Goal: Task Accomplishment & Management: Manage account settings

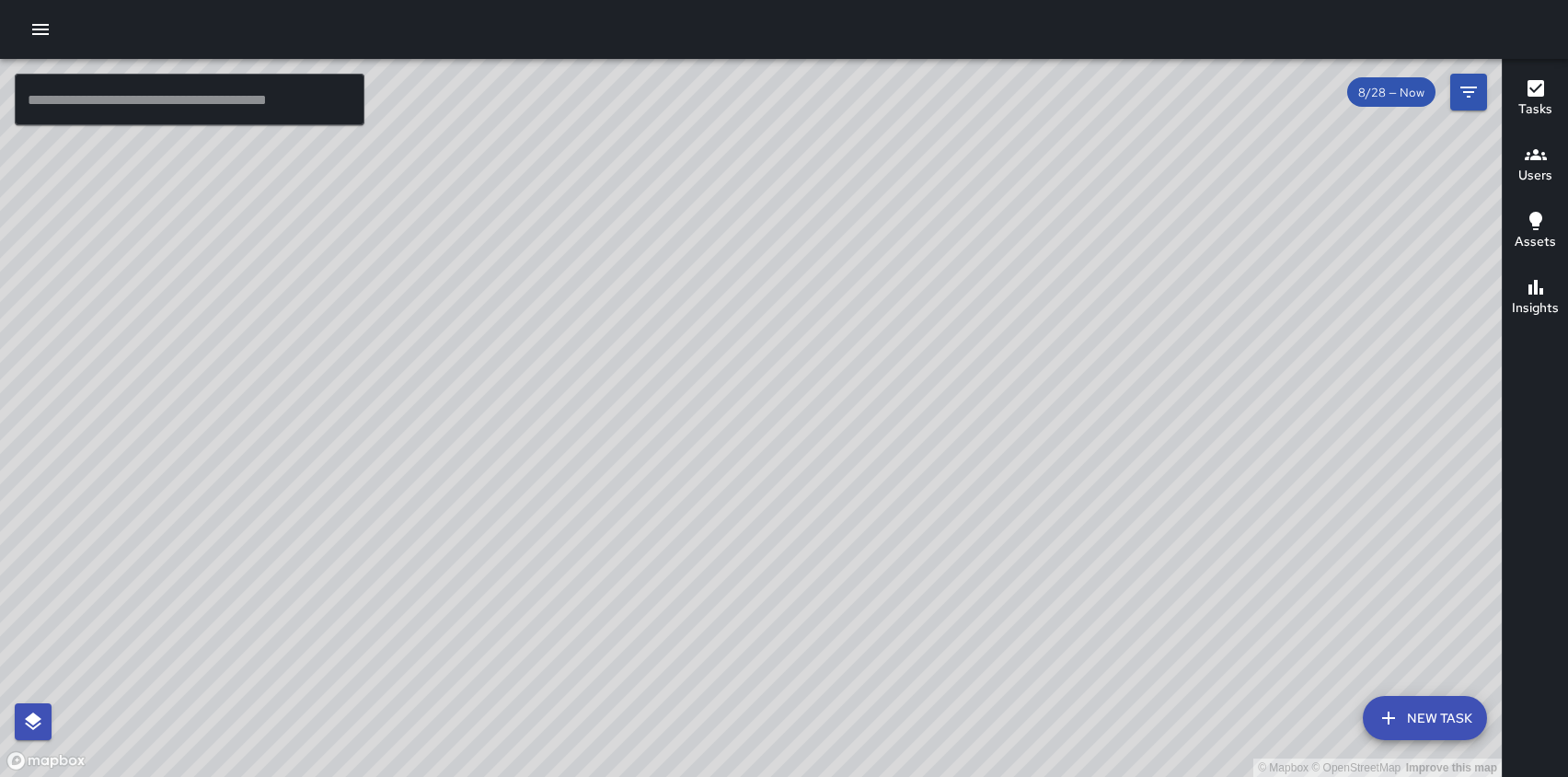
drag, startPoint x: 1043, startPoint y: 464, endPoint x: 950, endPoint y: 218, distance: 263.0
click at [950, 218] on div "© Mapbox © OpenStreetMap Improve this map" at bounding box center [750, 417] width 1502 height 718
drag, startPoint x: 978, startPoint y: 359, endPoint x: 975, endPoint y: 283, distance: 76.1
click at [975, 283] on div "© Mapbox © OpenStreetMap Improve this map" at bounding box center [750, 417] width 1502 height 718
click at [1468, 96] on icon "Filters" at bounding box center [1468, 92] width 17 height 11
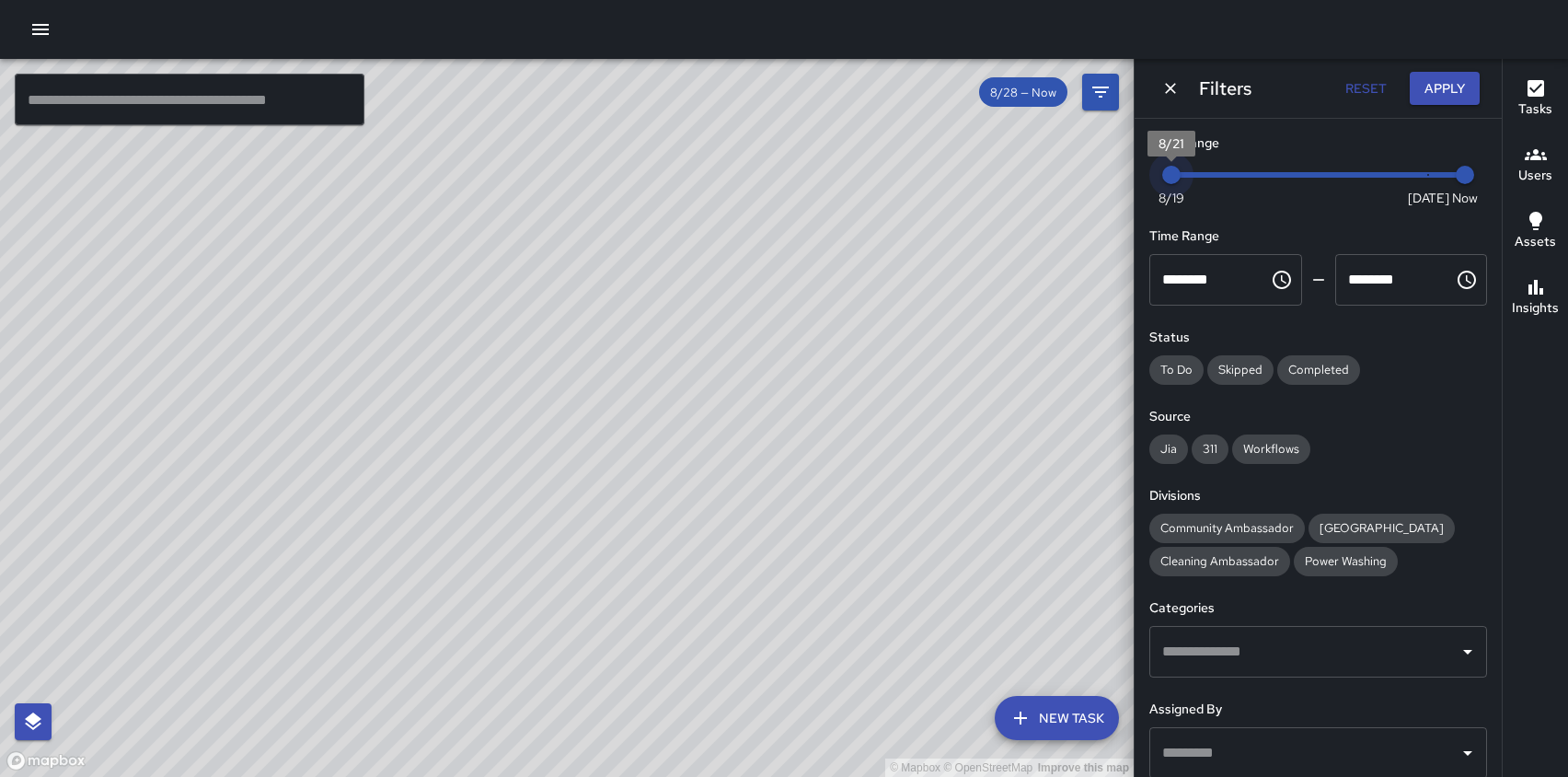
drag, startPoint x: 1426, startPoint y: 173, endPoint x: 1145, endPoint y: 182, distance: 281.1
click at [1145, 182] on div "Date Range Now [DATE] [DATE] 10:50 am Time Range ******** ​ ******** ​ Status T…" at bounding box center [1318, 447] width 367 height 658
drag, startPoint x: 997, startPoint y: 240, endPoint x: 900, endPoint y: 311, distance: 120.2
click at [900, 311] on div "© Mapbox © OpenStreetMap Improve this map" at bounding box center [567, 417] width 1133 height 718
click at [1171, 83] on icon "Dismiss" at bounding box center [1170, 88] width 19 height 19
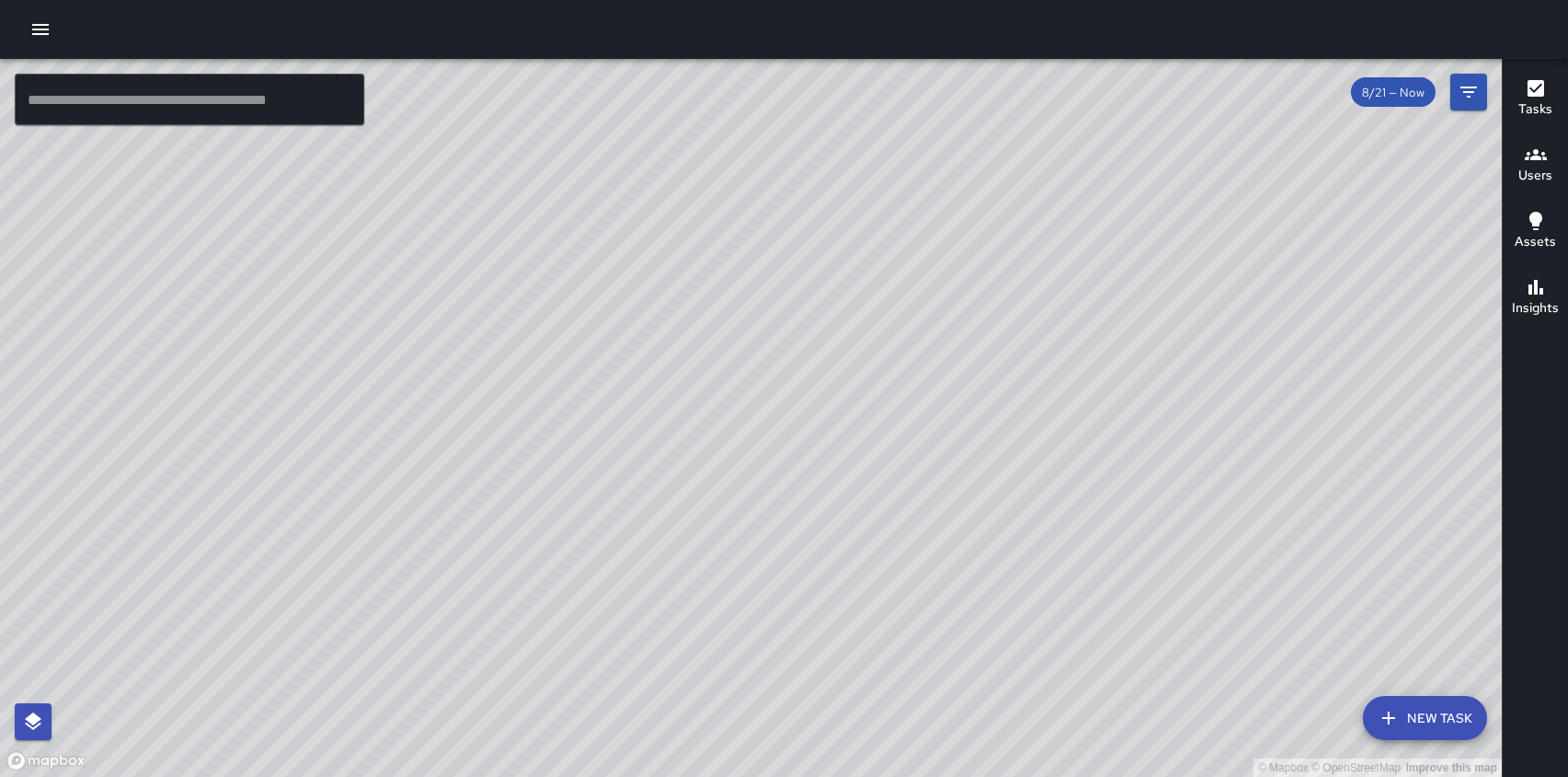
drag, startPoint x: 1138, startPoint y: 289, endPoint x: 1050, endPoint y: 300, distance: 88.7
click at [1050, 300] on div "© Mapbox © OpenStreetMap Improve this map" at bounding box center [750, 417] width 1502 height 718
drag, startPoint x: 700, startPoint y: 448, endPoint x: 698, endPoint y: 492, distance: 44.0
click at [698, 492] on div "© Mapbox © OpenStreetMap Improve this map" at bounding box center [750, 417] width 1502 height 718
click at [1475, 83] on icon "Filters" at bounding box center [1468, 92] width 22 height 22
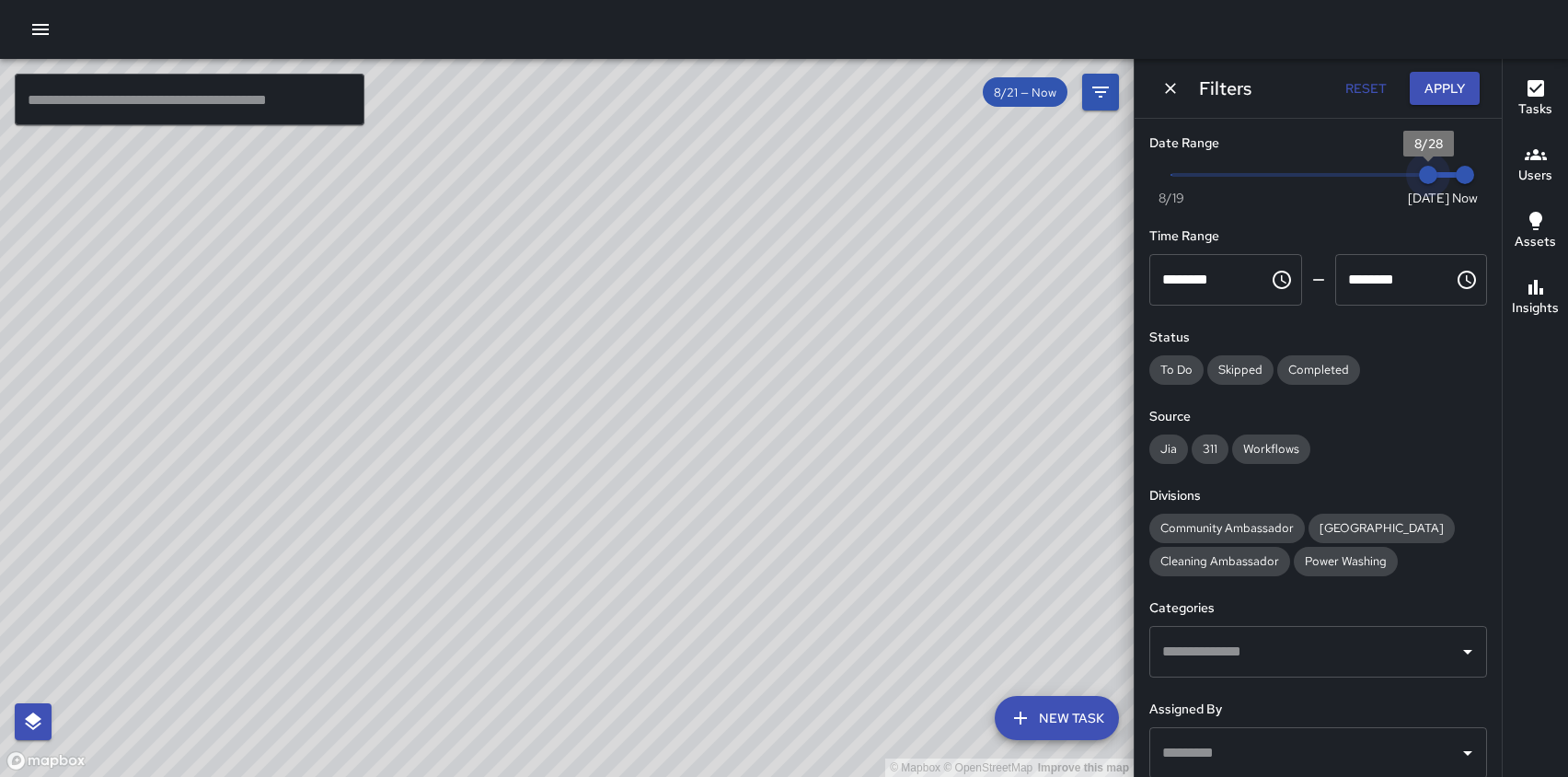
drag, startPoint x: 1171, startPoint y: 177, endPoint x: 1421, endPoint y: 172, distance: 250.0
click at [1421, 172] on span "8/28" at bounding box center [1427, 175] width 19 height 19
click at [1098, 88] on icon "Filters" at bounding box center [1100, 92] width 22 height 22
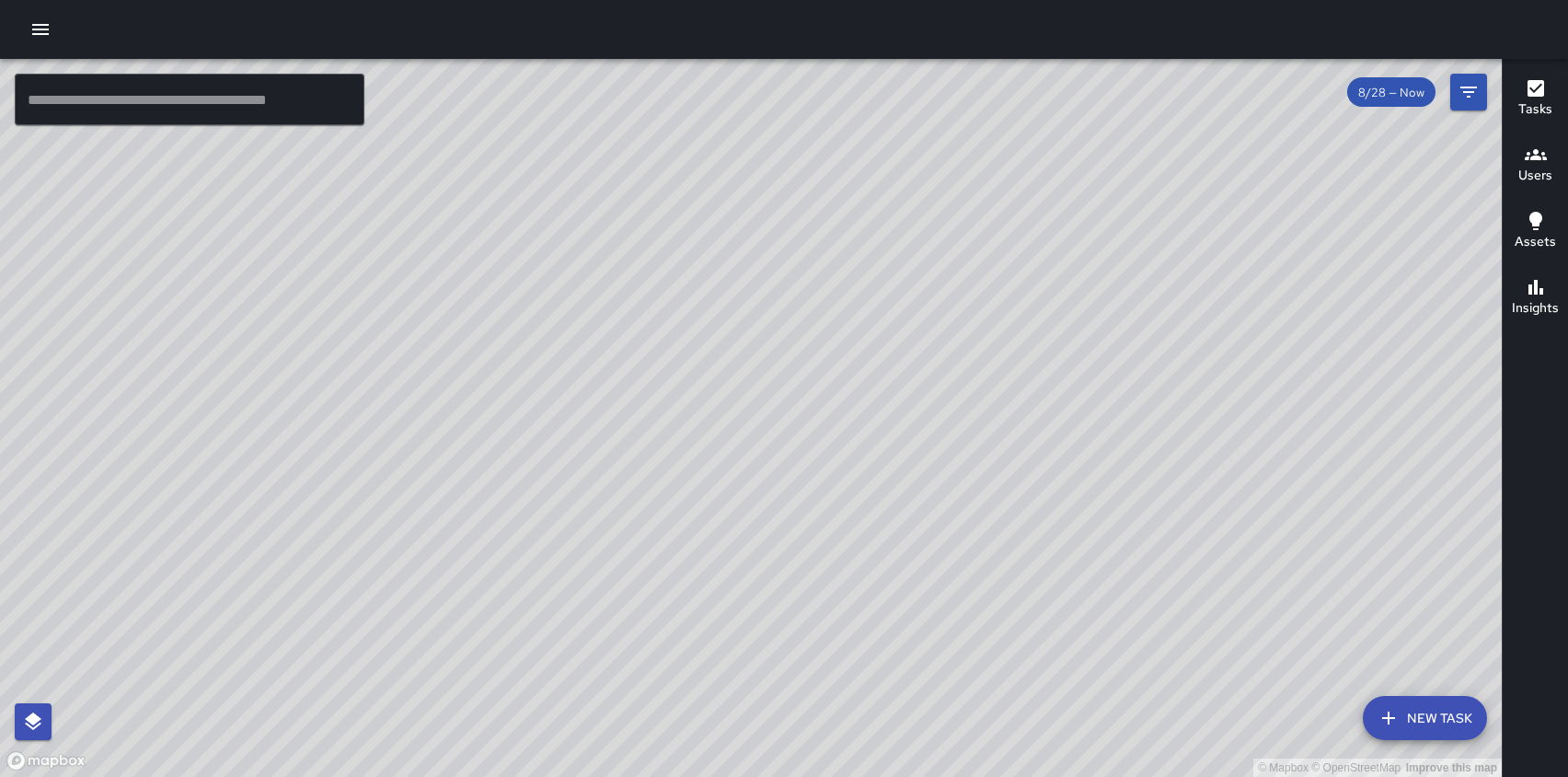
click at [1489, 86] on div "© Mapbox © OpenStreetMap Improve this map" at bounding box center [750, 417] width 1502 height 718
click at [1468, 87] on icon "Filters" at bounding box center [1468, 92] width 17 height 11
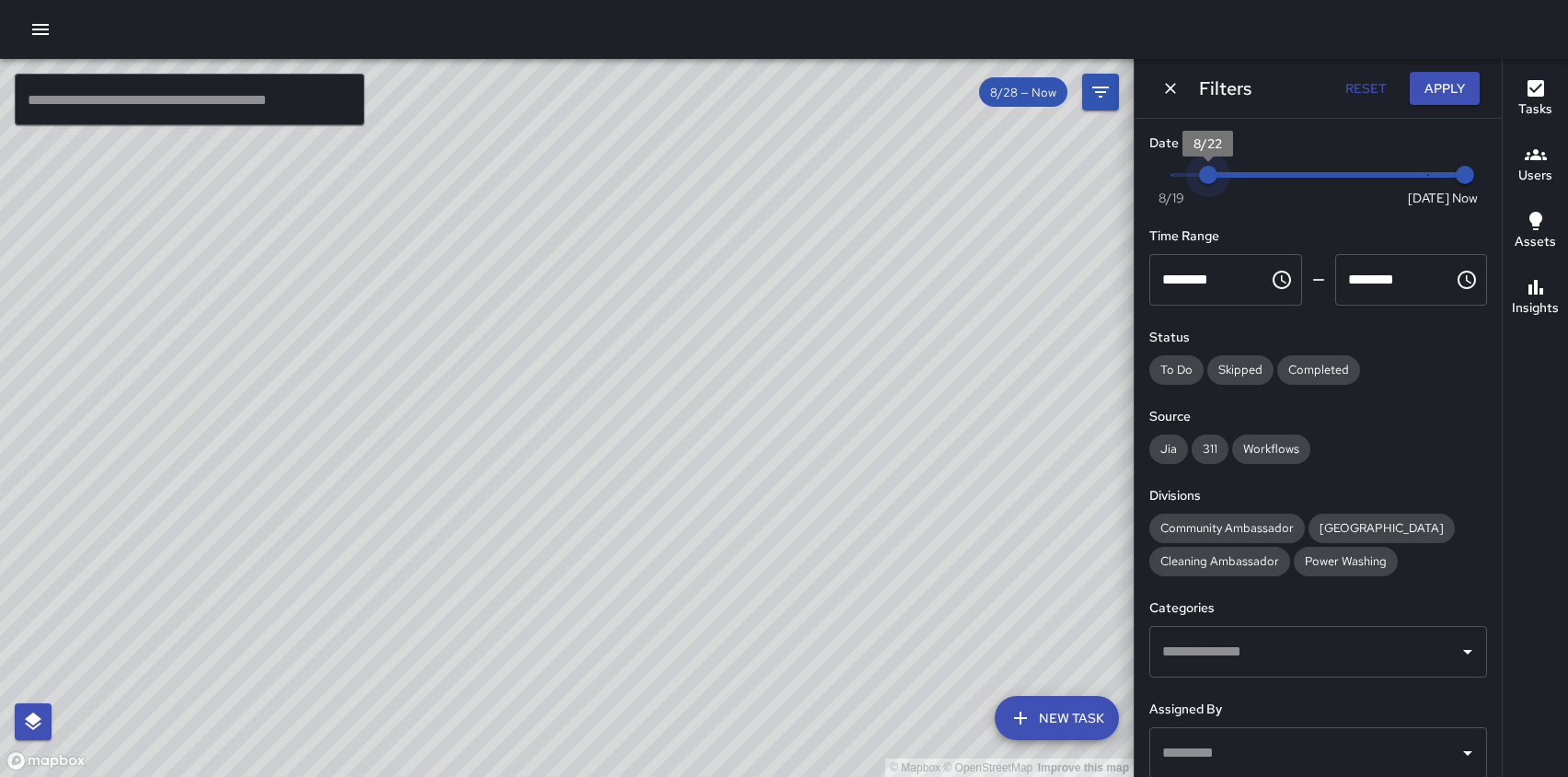
type input "*"
drag, startPoint x: 1427, startPoint y: 173, endPoint x: 1174, endPoint y: 171, distance: 253.0
click at [1173, 171] on span "8/21" at bounding box center [1170, 175] width 19 height 19
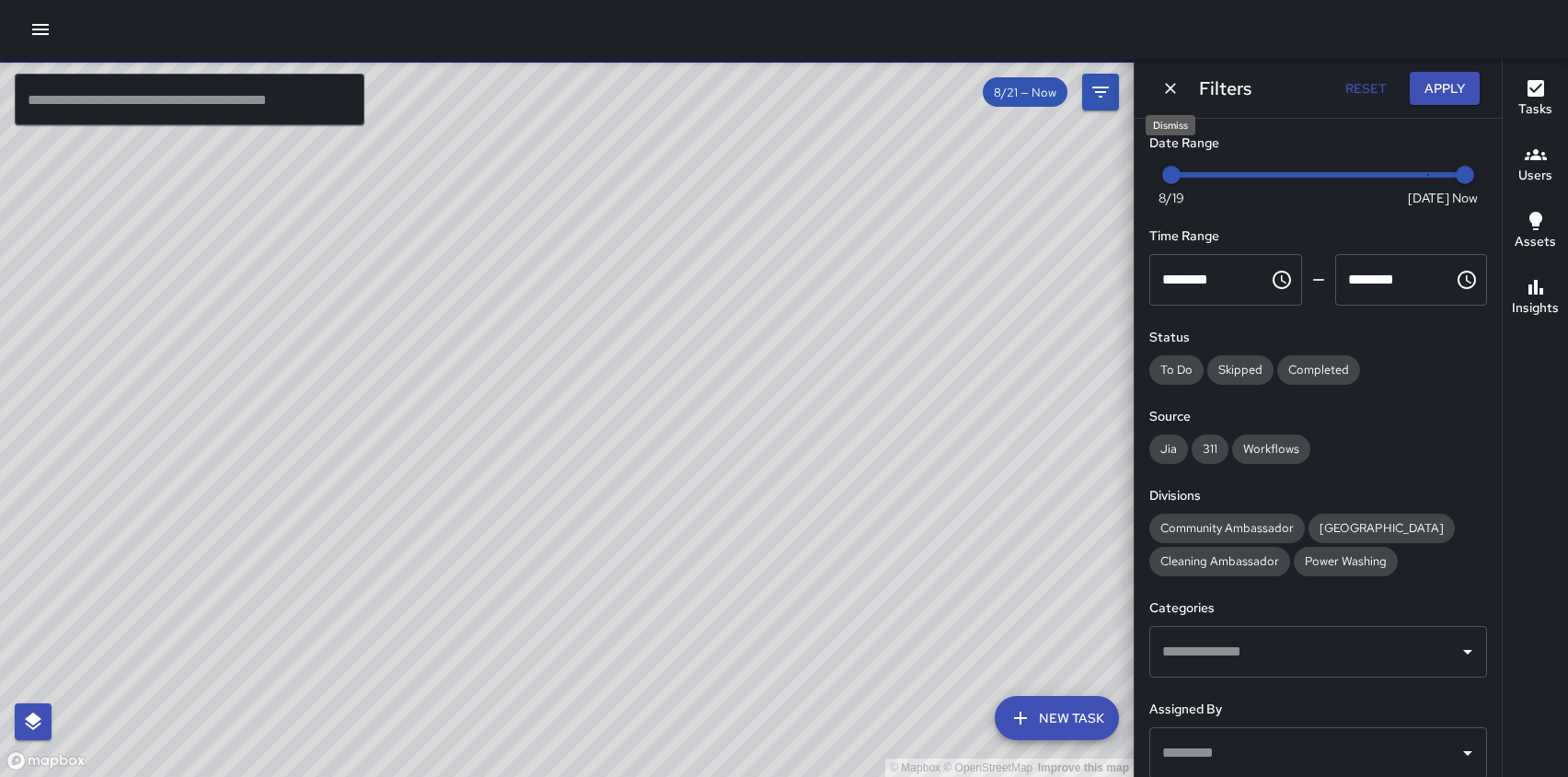
click at [1169, 85] on icon "Dismiss" at bounding box center [1170, 88] width 19 height 19
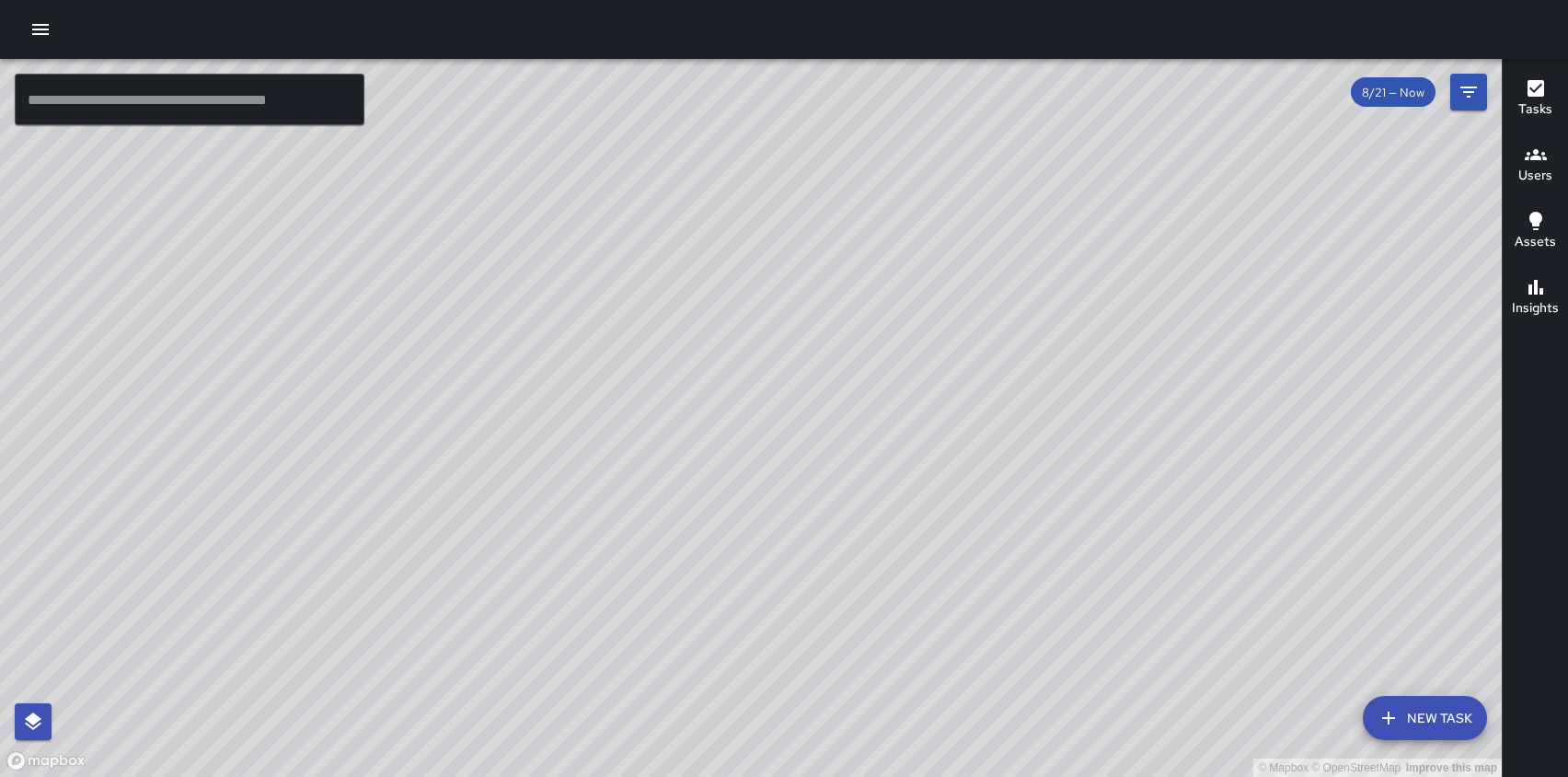
drag, startPoint x: 910, startPoint y: 220, endPoint x: 890, endPoint y: 606, distance: 386.5
click at [890, 606] on div "© Mapbox © OpenStreetMap Improve this map" at bounding box center [750, 417] width 1502 height 718
drag, startPoint x: 750, startPoint y: 603, endPoint x: 861, endPoint y: 321, distance: 303.1
click at [861, 321] on div "© Mapbox © OpenStreetMap Improve this map" at bounding box center [750, 417] width 1502 height 718
drag, startPoint x: 1035, startPoint y: 436, endPoint x: 1064, endPoint y: 335, distance: 105.1
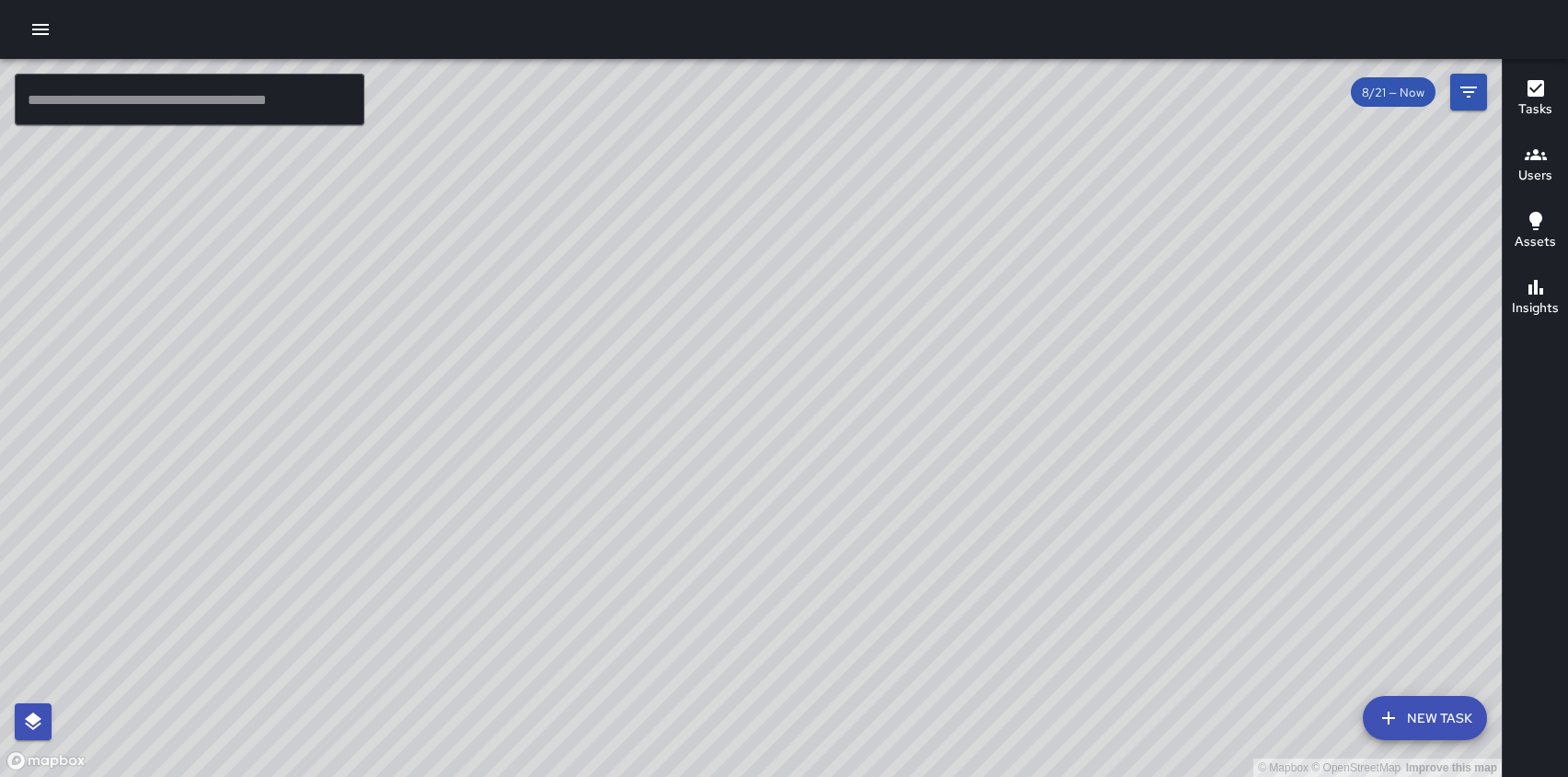
click at [1064, 335] on div "© Mapbox © OpenStreetMap Improve this map" at bounding box center [750, 417] width 1502 height 718
click at [43, 26] on icon "button" at bounding box center [40, 29] width 22 height 22
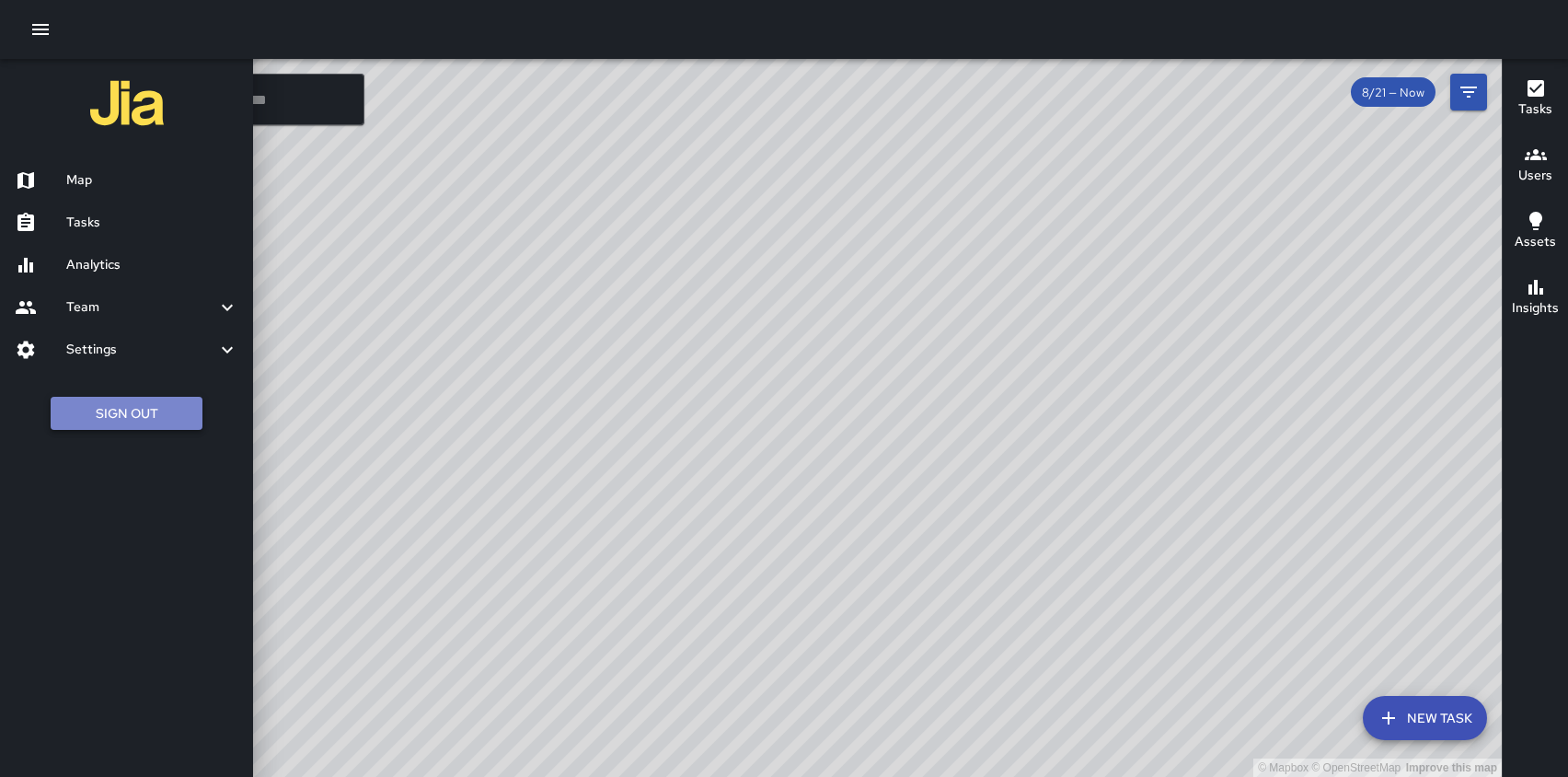
click at [103, 410] on button "Sign Out" at bounding box center [126, 413] width 151 height 34
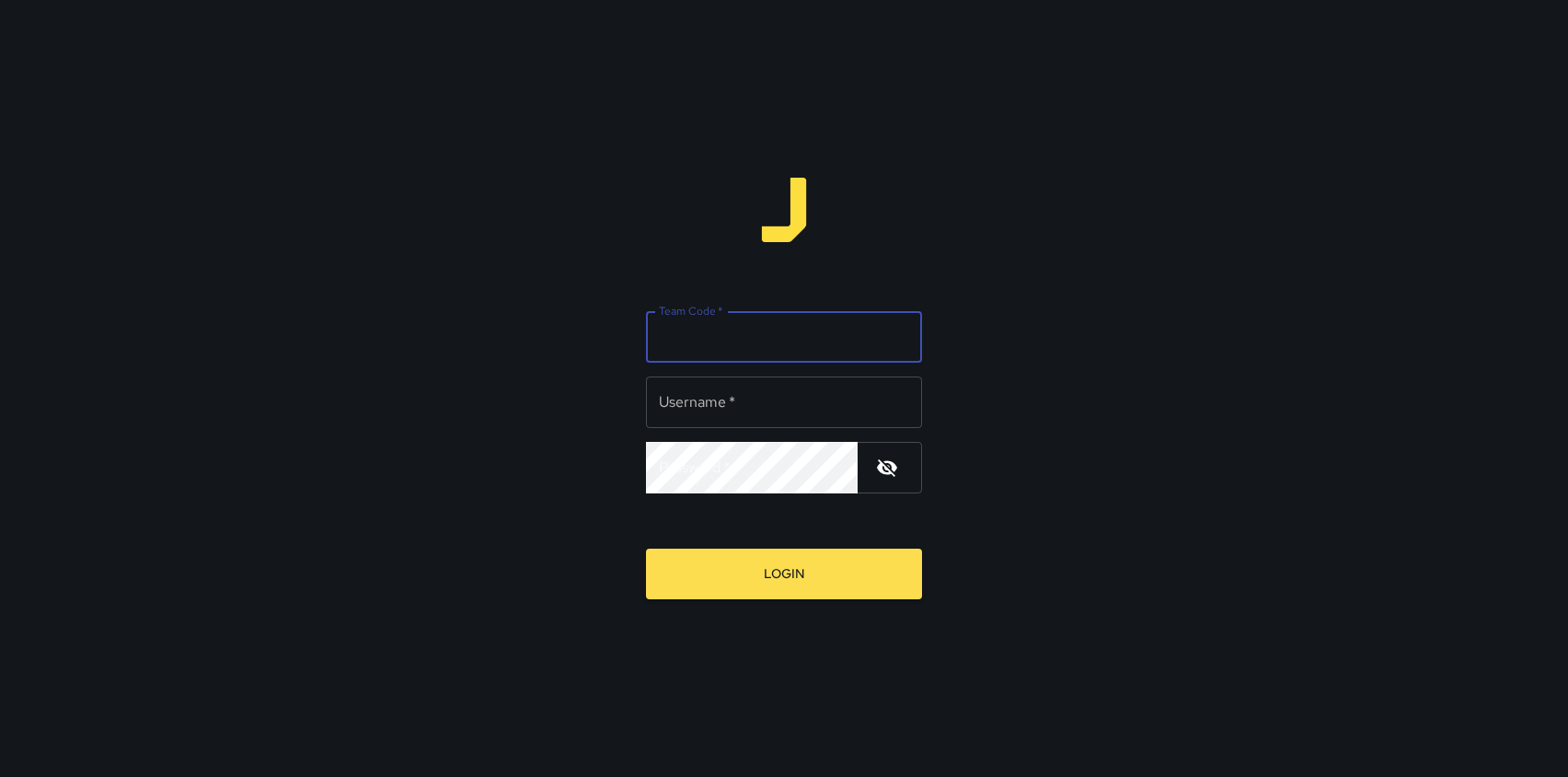
drag, startPoint x: 738, startPoint y: 340, endPoint x: 730, endPoint y: 321, distance: 20.6
click at [738, 338] on input "Team Code   *" at bounding box center [784, 336] width 276 height 52
type input "******"
click at [737, 393] on input "Username   *" at bounding box center [784, 402] width 276 height 52
type input "******"
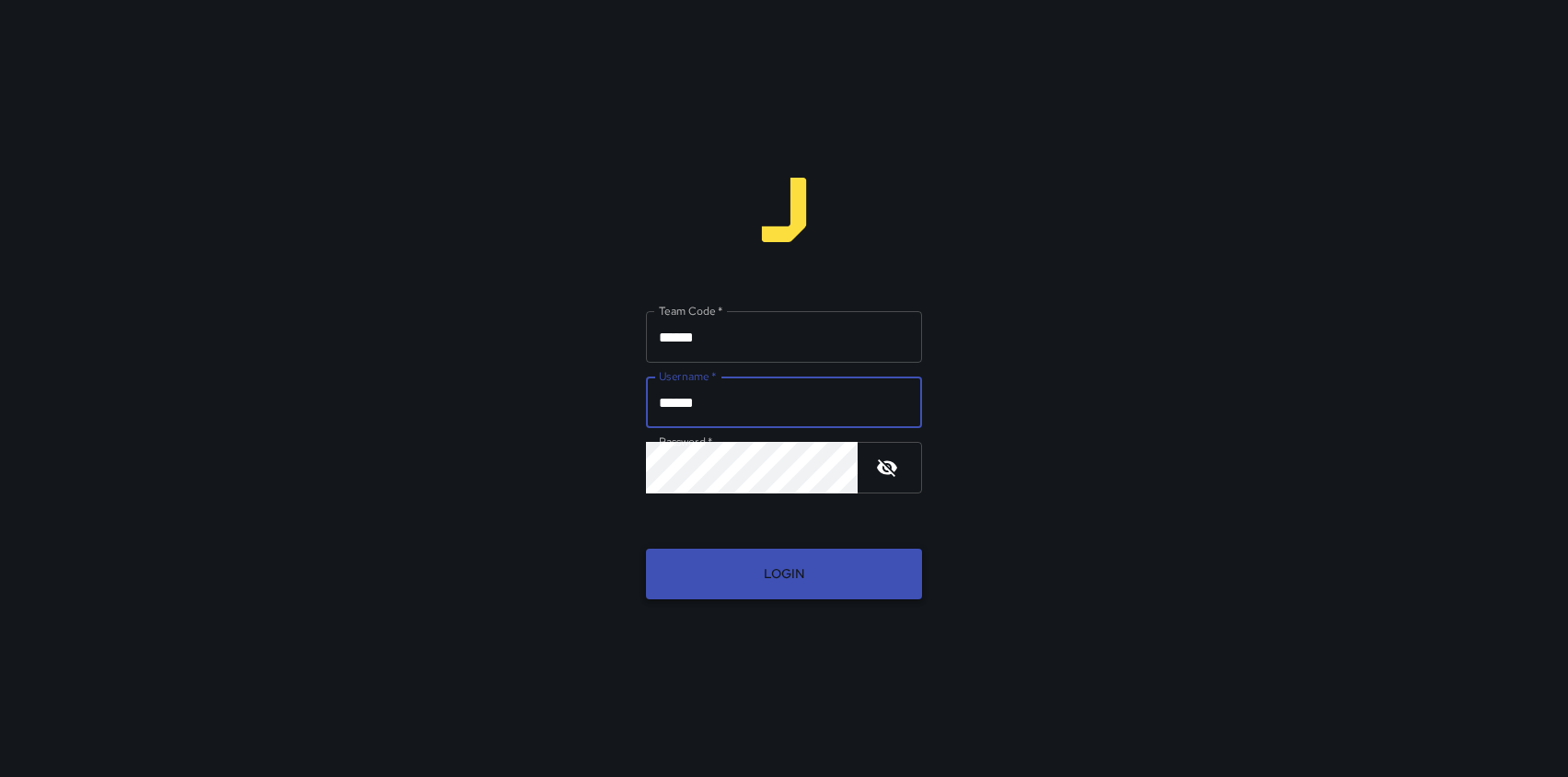
click at [812, 562] on button "Login" at bounding box center [784, 574] width 276 height 51
